Goal: Find specific page/section: Find specific page/section

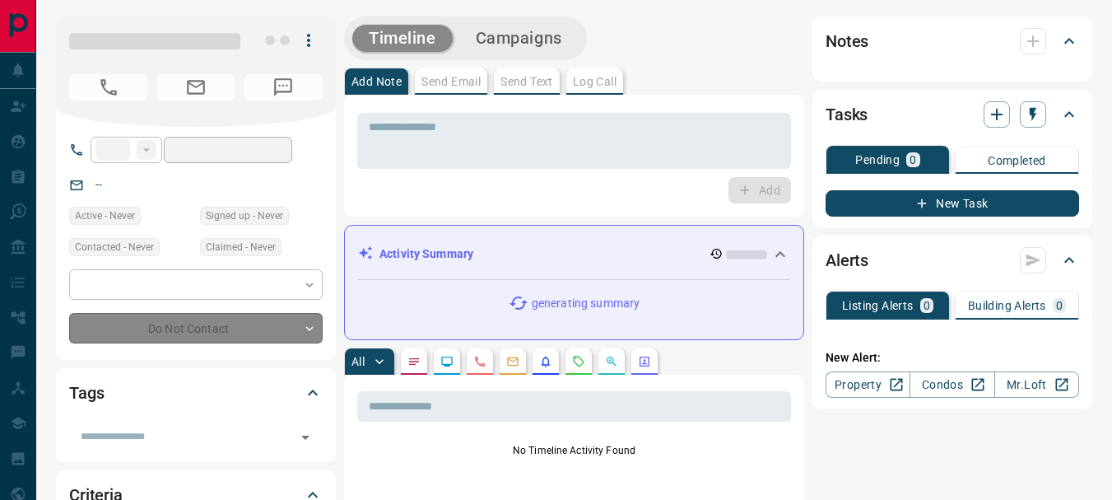
type input "**"
type input "**********"
type input "**"
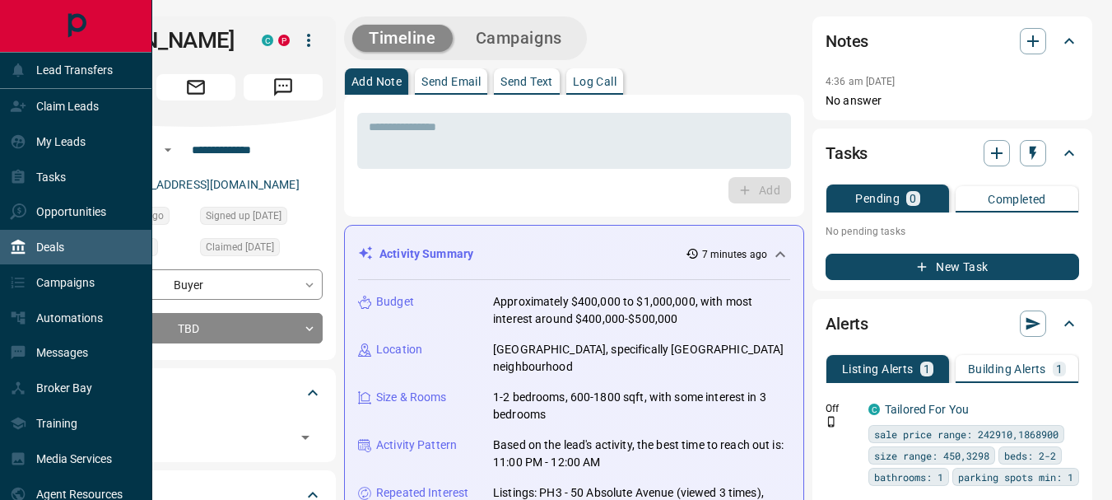
click at [49, 249] on p "Deals" at bounding box center [50, 246] width 28 height 13
